Goal: Consume media (video, audio)

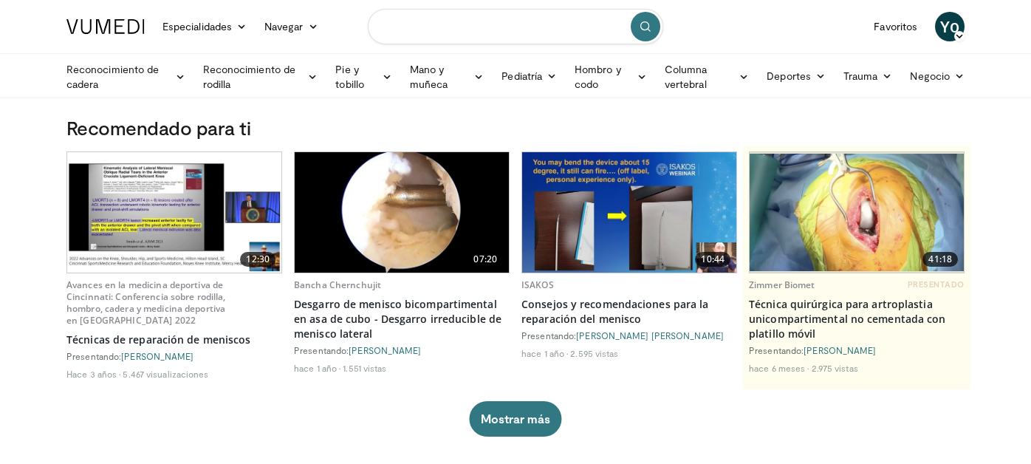
click at [477, 41] on input "Buscar temas, intervenciones" at bounding box center [515, 26] width 295 height 35
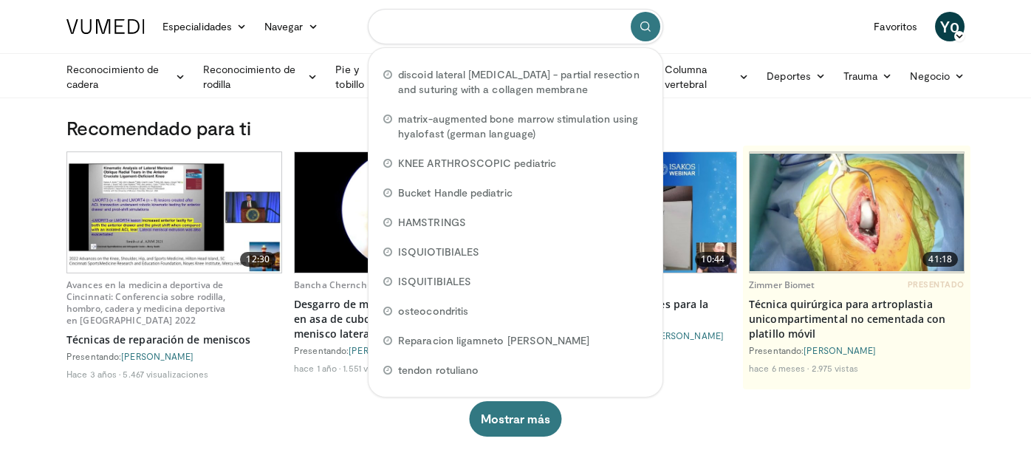
click at [477, 41] on input "Buscar temas, intervenciones" at bounding box center [515, 26] width 295 height 35
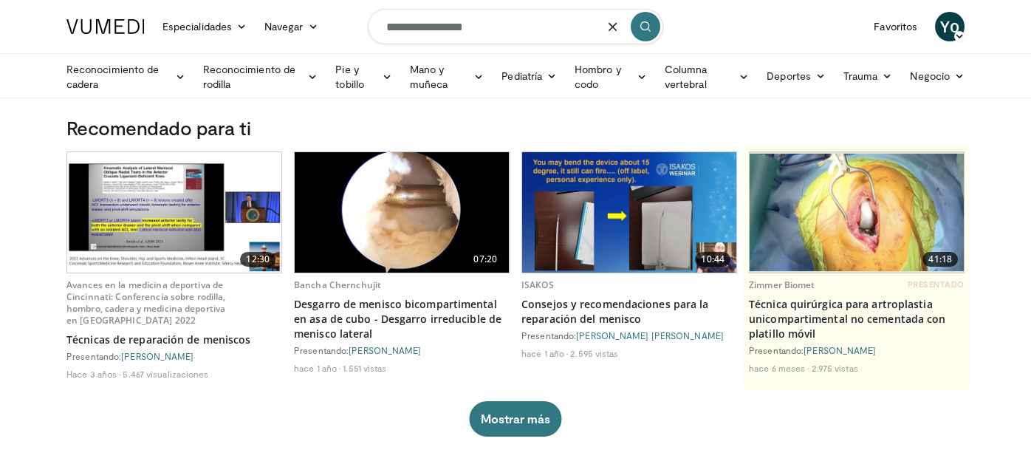
type input "**********"
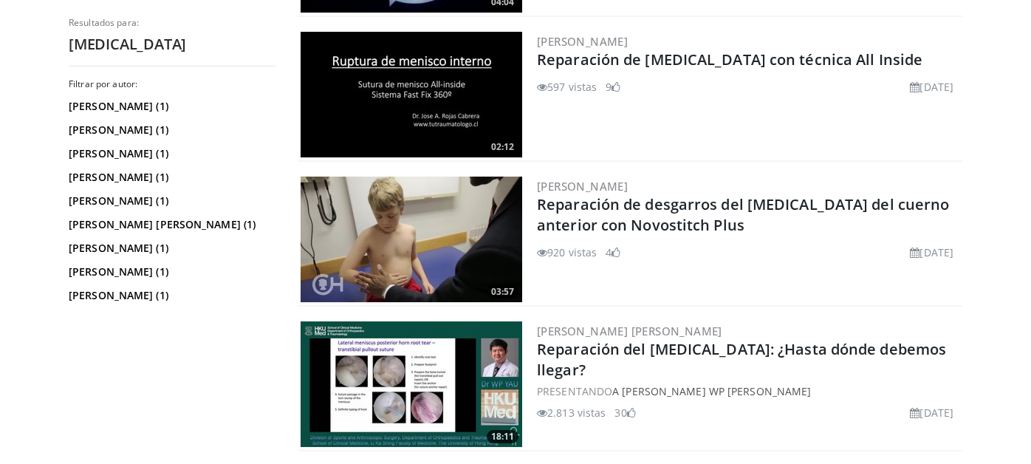
scroll to position [1009, 0]
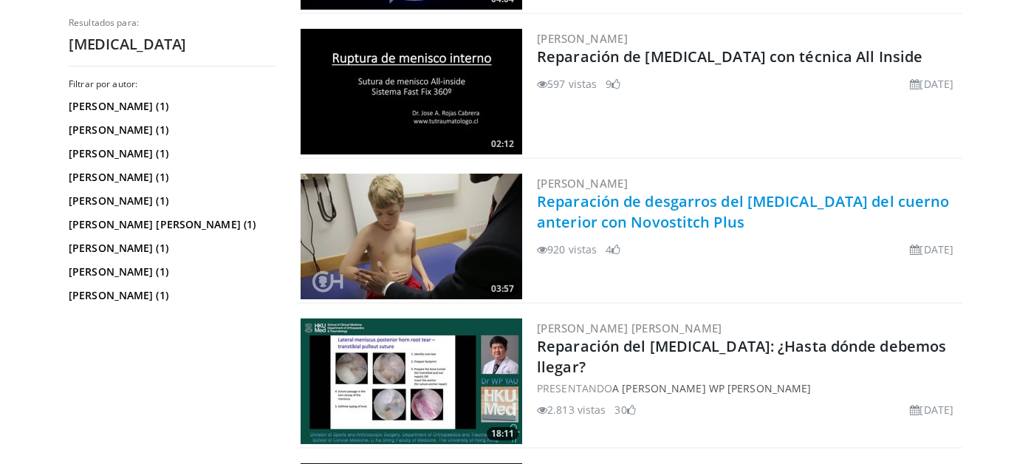
click at [729, 195] on font "Reparación de desgarros del [MEDICAL_DATA] del cuerno anterior con Novostitch P…" at bounding box center [743, 211] width 412 height 41
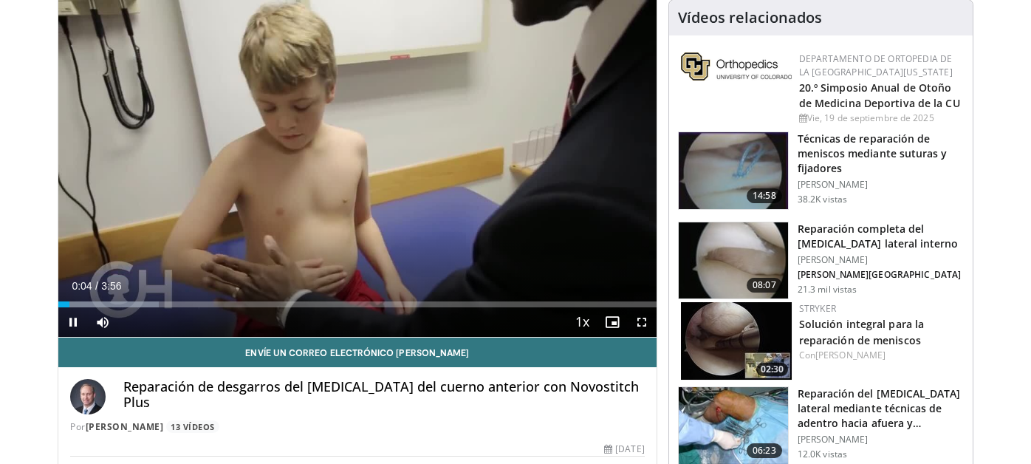
scroll to position [78, 0]
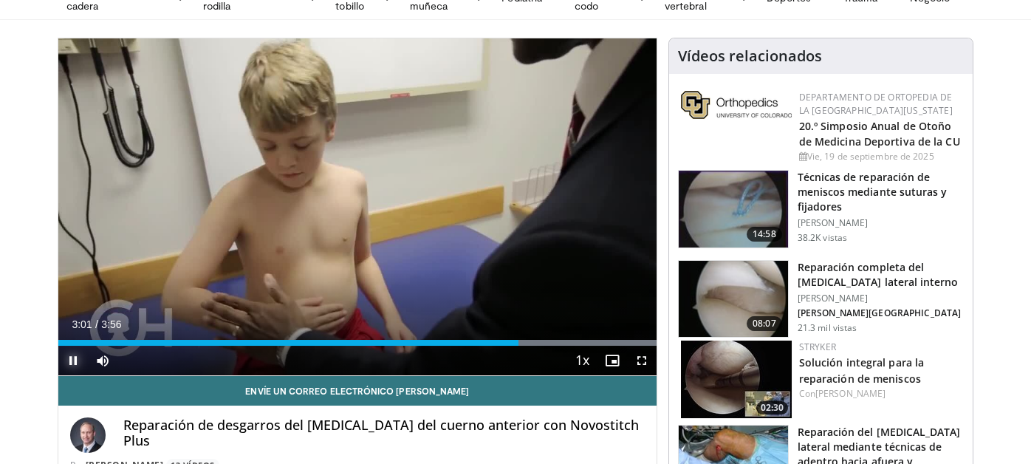
click at [83, 355] on span "Video Player" at bounding box center [73, 361] width 30 height 30
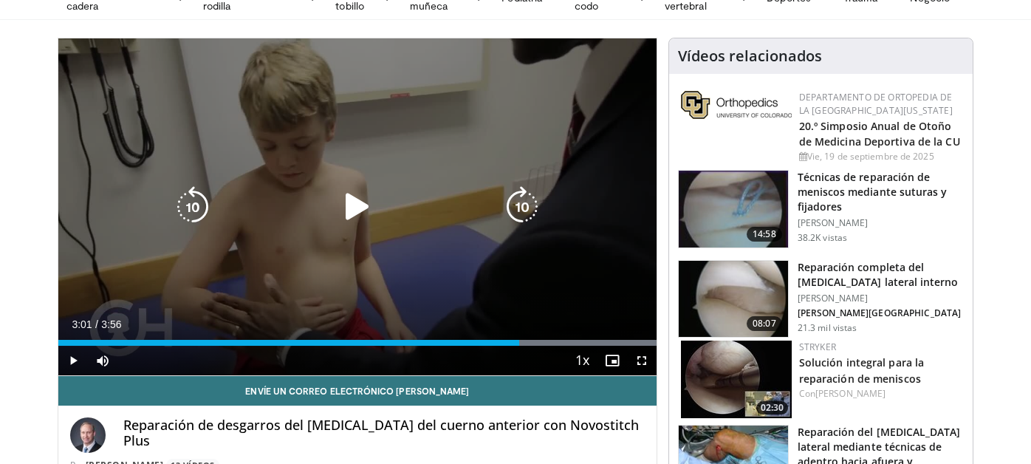
click at [369, 196] on icon "Video Player" at bounding box center [357, 206] width 41 height 41
click at [358, 195] on icon "Video Player" at bounding box center [357, 206] width 41 height 41
